Goal: Check status: Check status

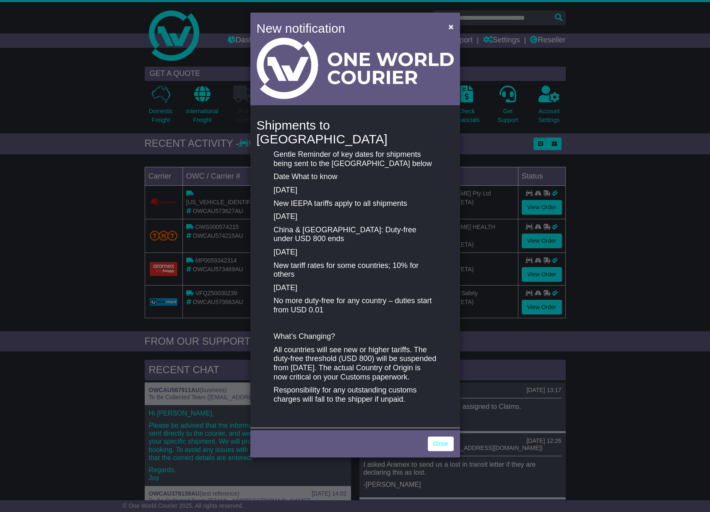
click at [532, 211] on div "New notification × Shipments to [GEOGRAPHIC_DATA] Gentle Reminder of key dates …" at bounding box center [355, 256] width 710 height 512
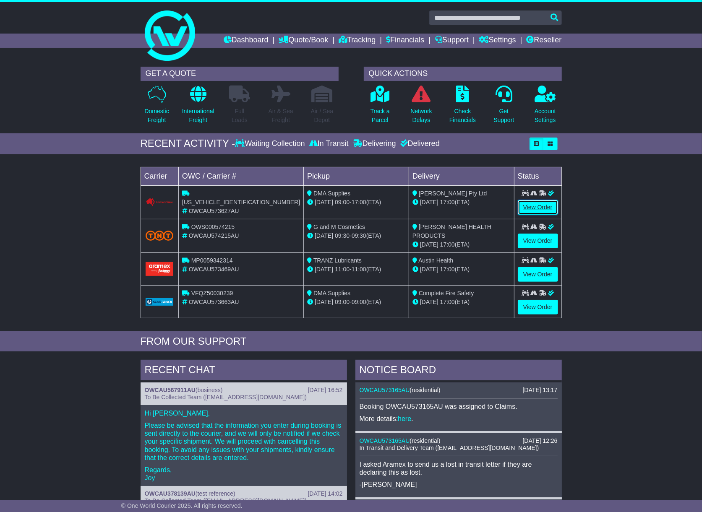
click at [534, 210] on link "View Order" at bounding box center [538, 207] width 40 height 15
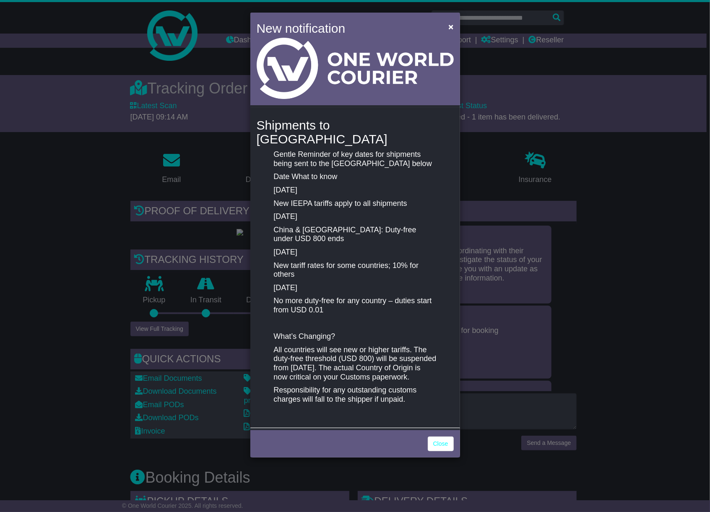
click at [627, 297] on div "New notification × Shipments to [GEOGRAPHIC_DATA] Gentle Reminder of key dates …" at bounding box center [355, 256] width 710 height 512
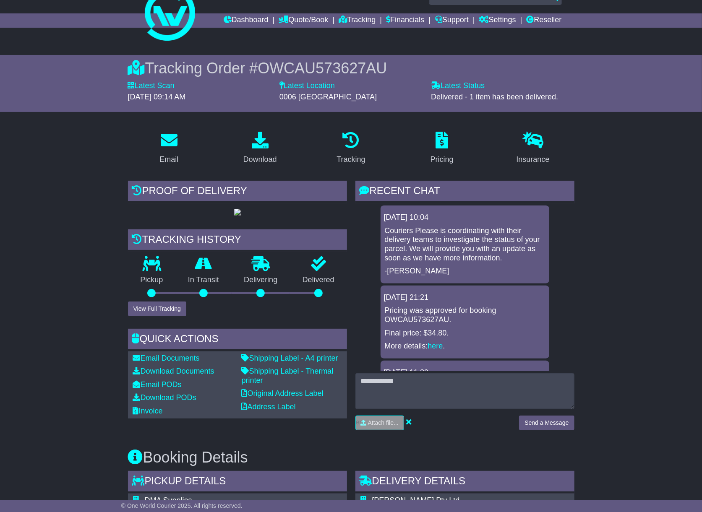
scroll to position [14, 0]
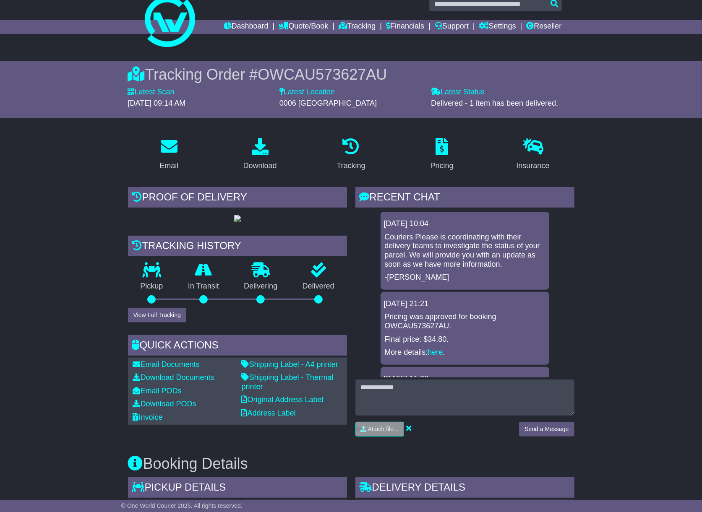
click at [293, 77] on span "OWCAU573627AU" at bounding box center [322, 74] width 129 height 17
copy span "OWCAU573627AU"
